Goal: Task Accomplishment & Management: Manage account settings

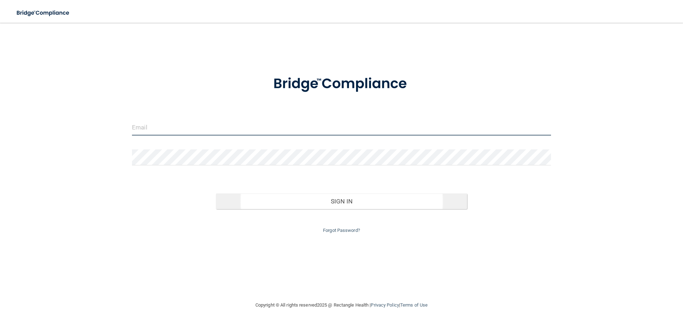
type input "[EMAIL_ADDRESS][DOMAIN_NAME]"
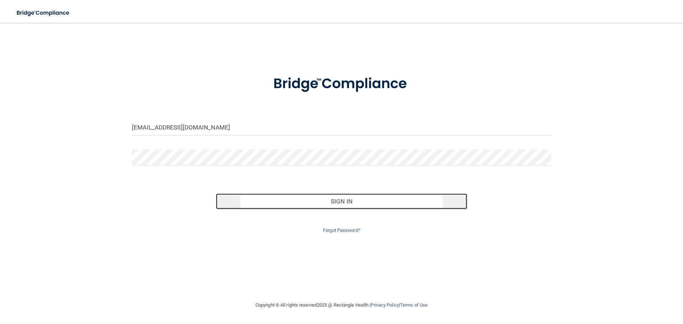
click at [353, 198] on button "Sign In" at bounding box center [341, 201] width 251 height 16
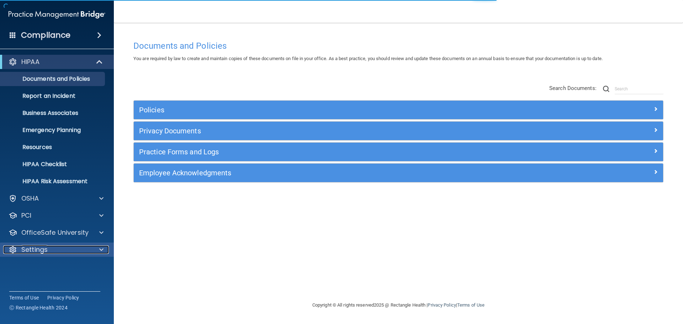
click at [88, 249] on div "Settings" at bounding box center [47, 249] width 88 height 9
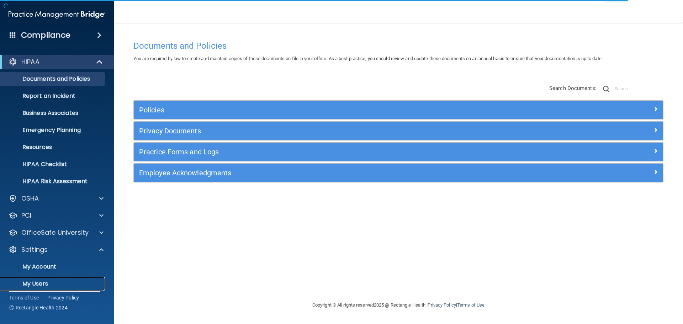
click at [48, 285] on p "My Users" at bounding box center [53, 283] width 97 height 7
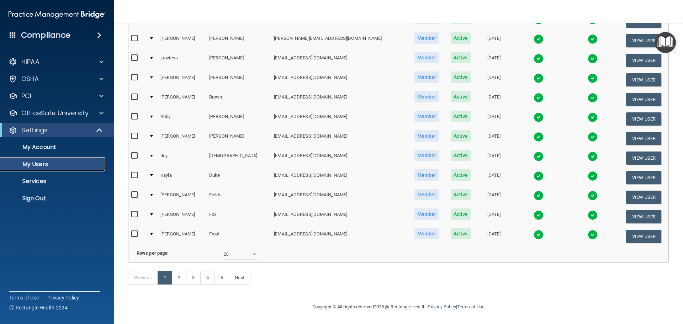
scroll to position [265, 0]
click at [252, 249] on select "10 20 30 40 all" at bounding box center [240, 254] width 33 height 11
select select "81"
click at [224, 249] on select "10 20 30 40 all" at bounding box center [240, 254] width 33 height 11
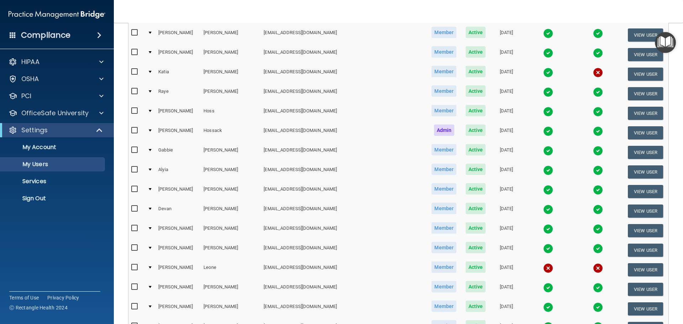
scroll to position [569, 0]
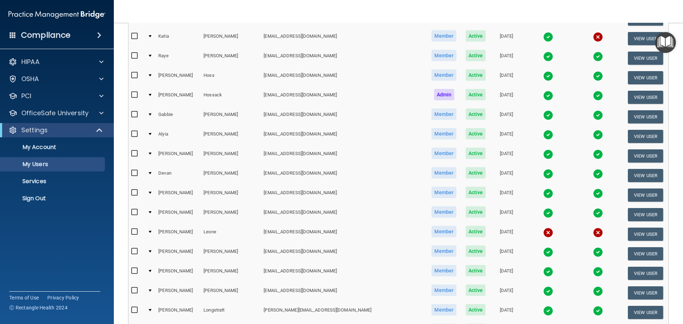
click at [135, 232] on input "checkbox" at bounding box center [135, 232] width 8 height 6
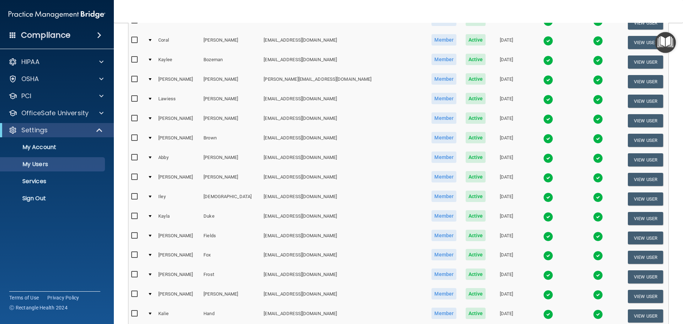
scroll to position [0, 0]
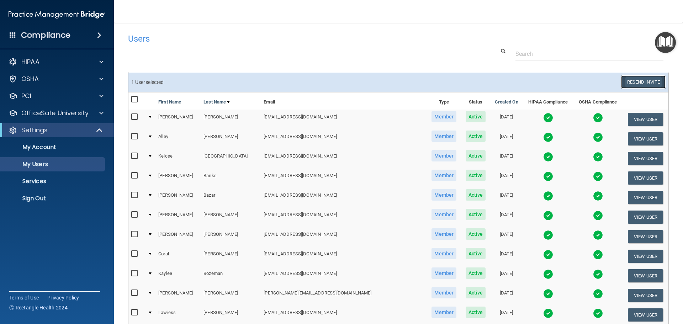
click at [626, 83] on button "Resend Invite" at bounding box center [643, 81] width 44 height 13
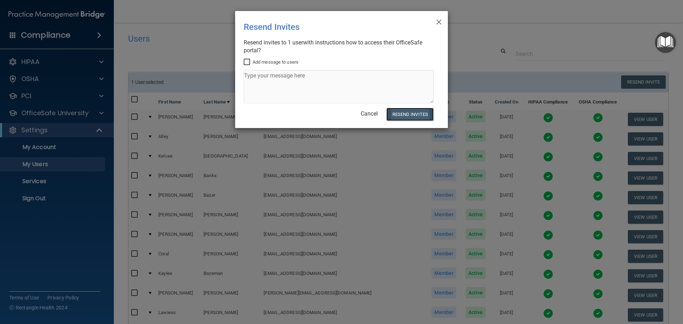
click at [413, 115] on button "Resend Invites" at bounding box center [409, 114] width 47 height 13
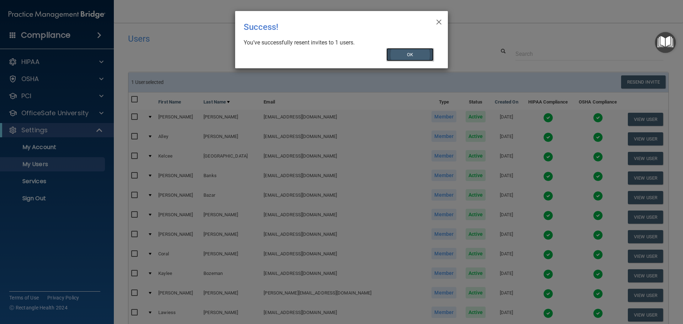
click at [416, 56] on button "OK" at bounding box center [410, 54] width 48 height 13
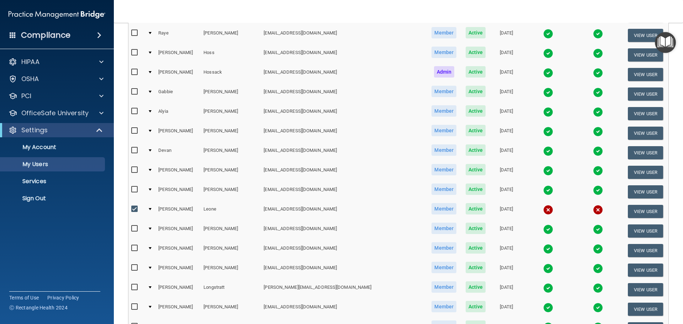
scroll to position [605, 0]
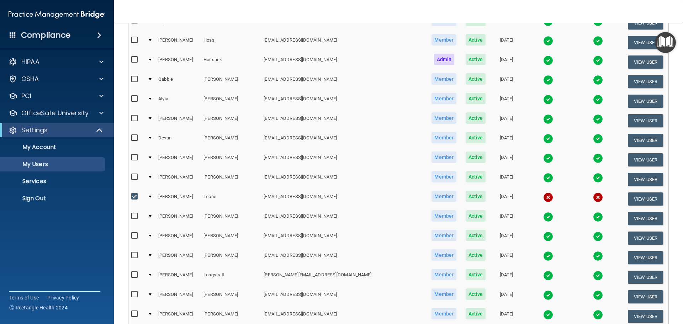
click at [135, 198] on input "checkbox" at bounding box center [135, 197] width 8 height 6
checkbox input "false"
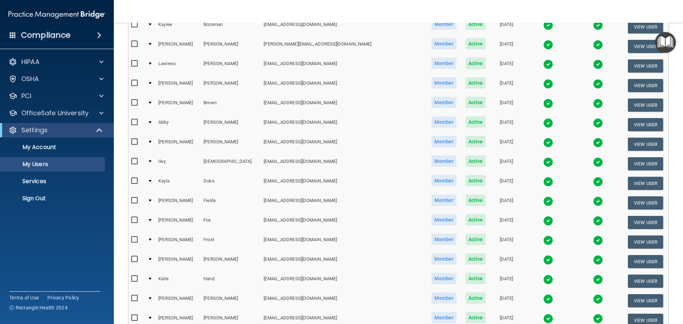
scroll to position [0, 0]
